Goal: Download file/media

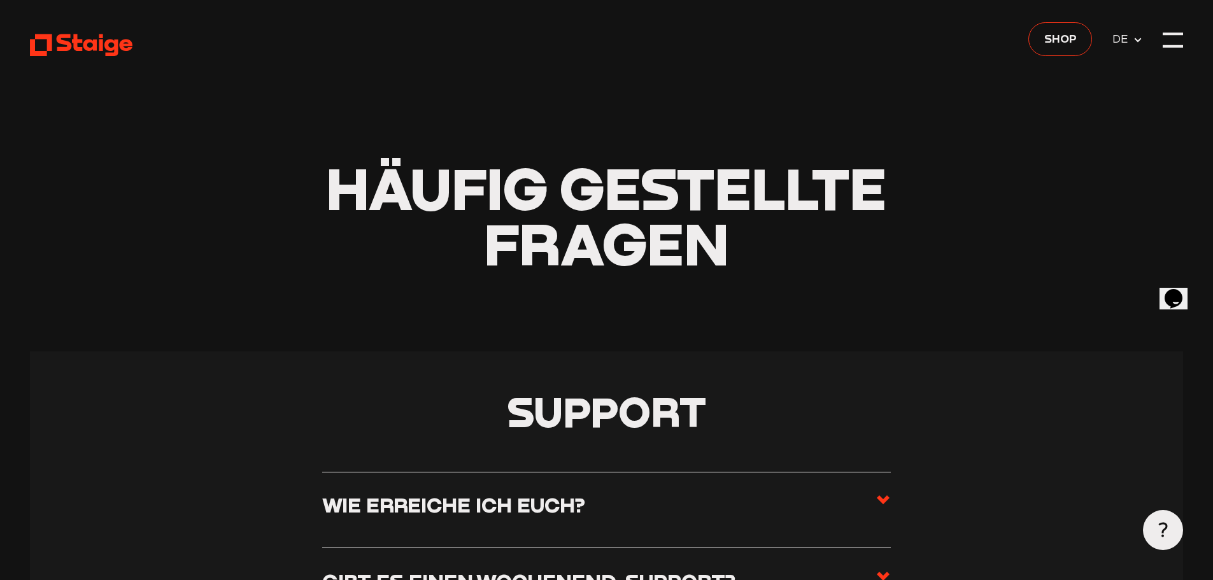
click at [258, 322] on header "Häufig gestellte Fragen" at bounding box center [606, 175] width 1152 height 351
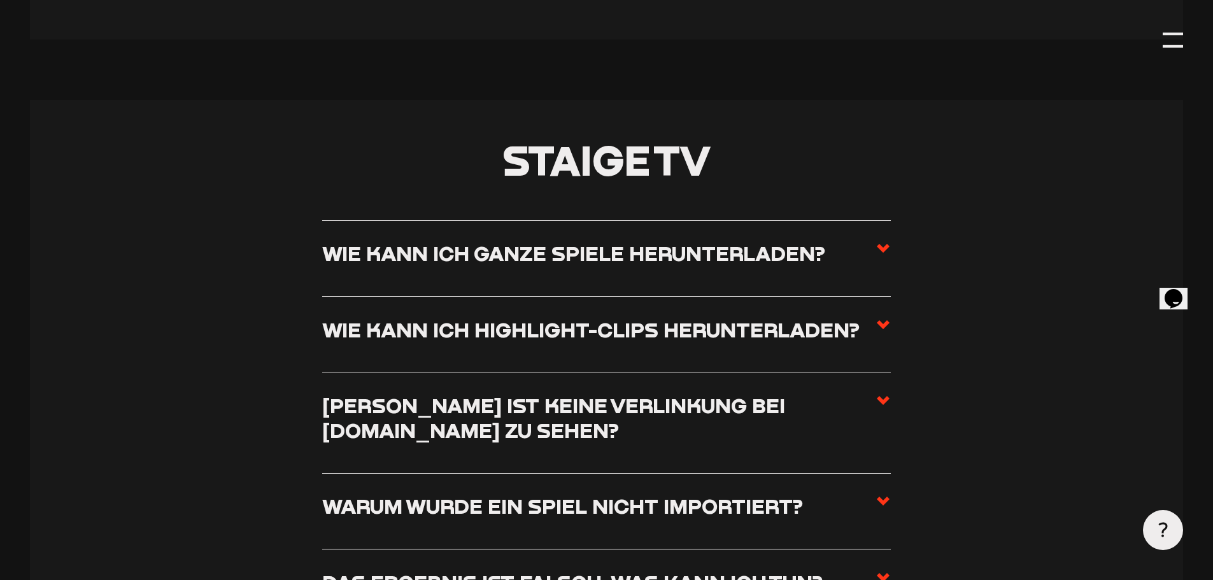
click at [553, 266] on h3 "Wie kann ich ganze Spiele herunterladen?" at bounding box center [573, 253] width 503 height 25
click at [0, 0] on input "Wie kann ich ganze Spiele herunterladen?" at bounding box center [0, 0] width 0 height 0
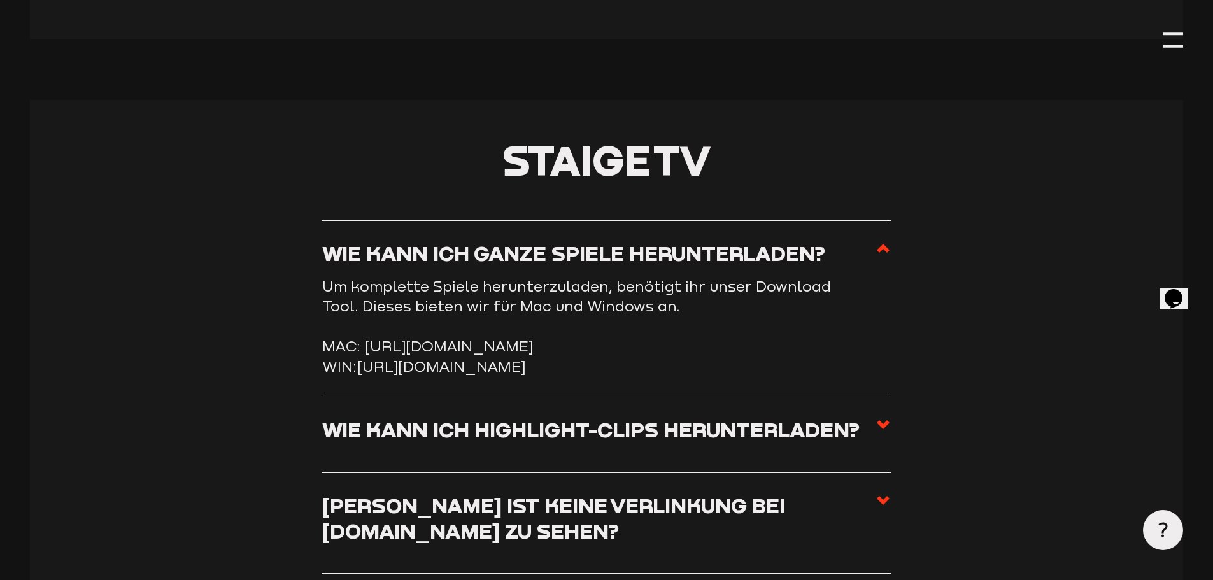
click at [451, 375] on link "https://storage.googleapis.com/sw-sc-public/software/staige-downloader-3.1.0.exe" at bounding box center [441, 366] width 168 height 17
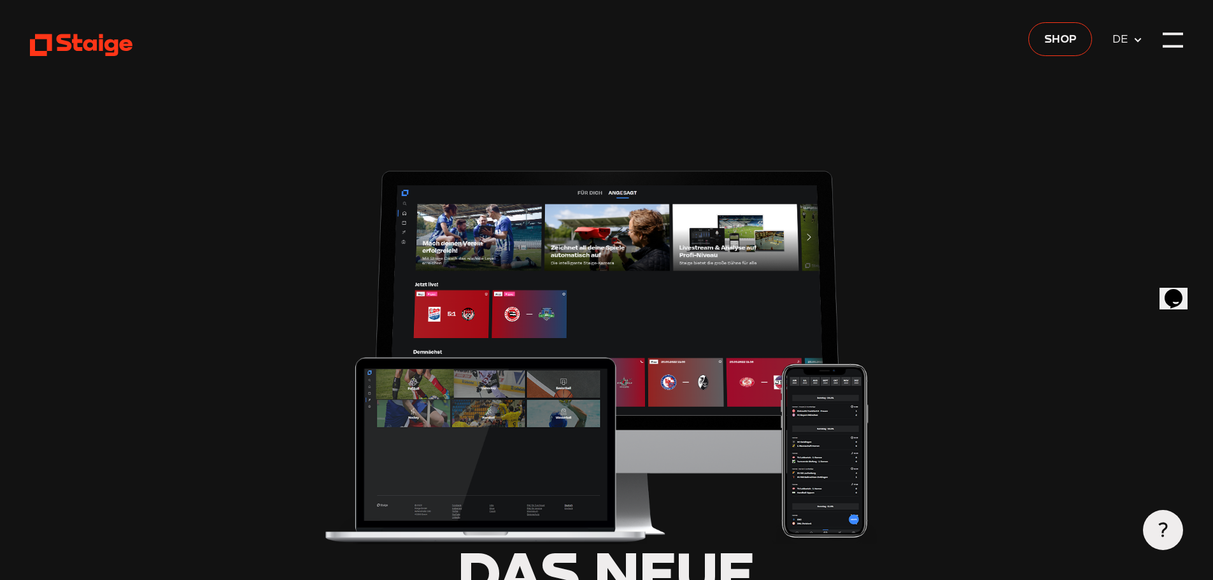
type input "0.8"
click at [1057, 39] on span "Shop" at bounding box center [1060, 38] width 32 height 18
